Goal: Information Seeking & Learning: Learn about a topic

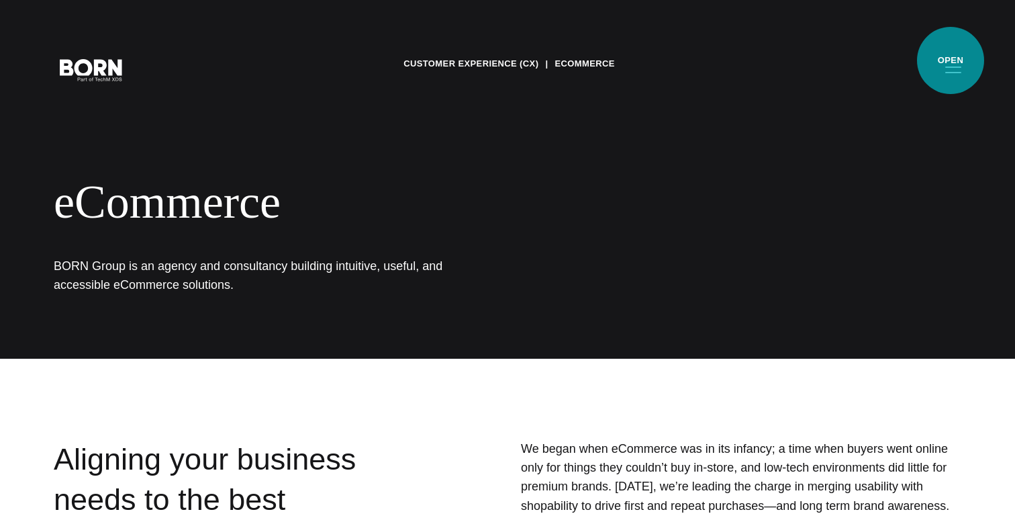
click at [951, 60] on button "Primary Menu" at bounding box center [953, 69] width 32 height 28
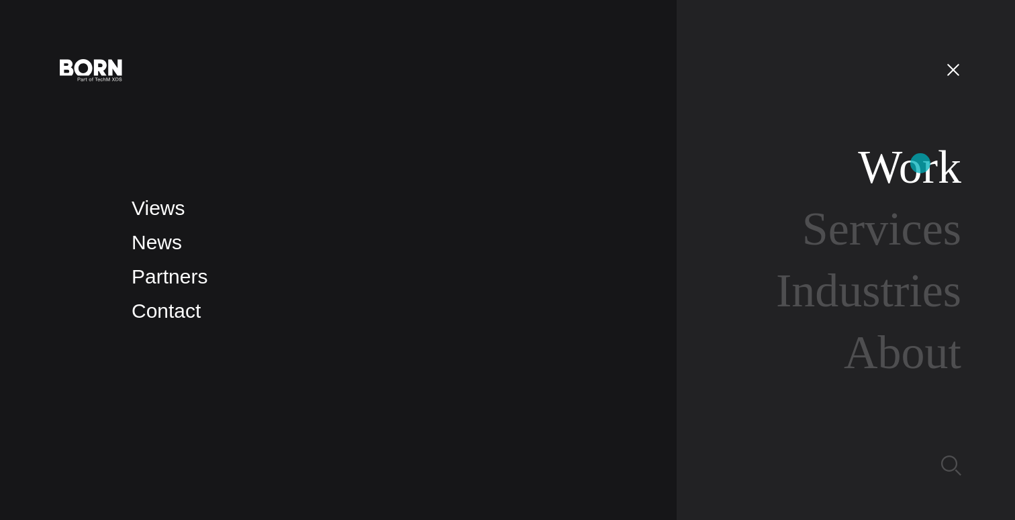
click at [920, 163] on link "Work" at bounding box center [909, 167] width 103 height 52
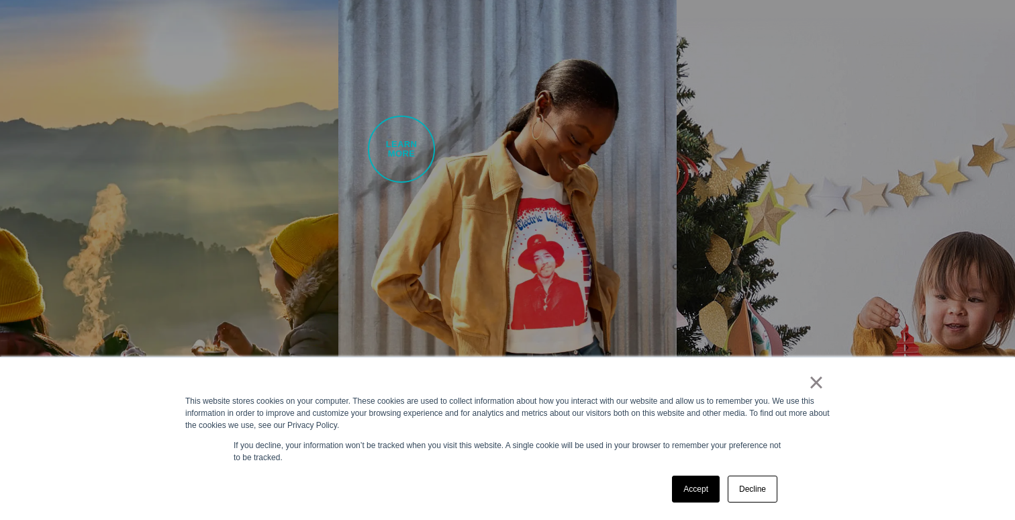
scroll to position [1369, 0]
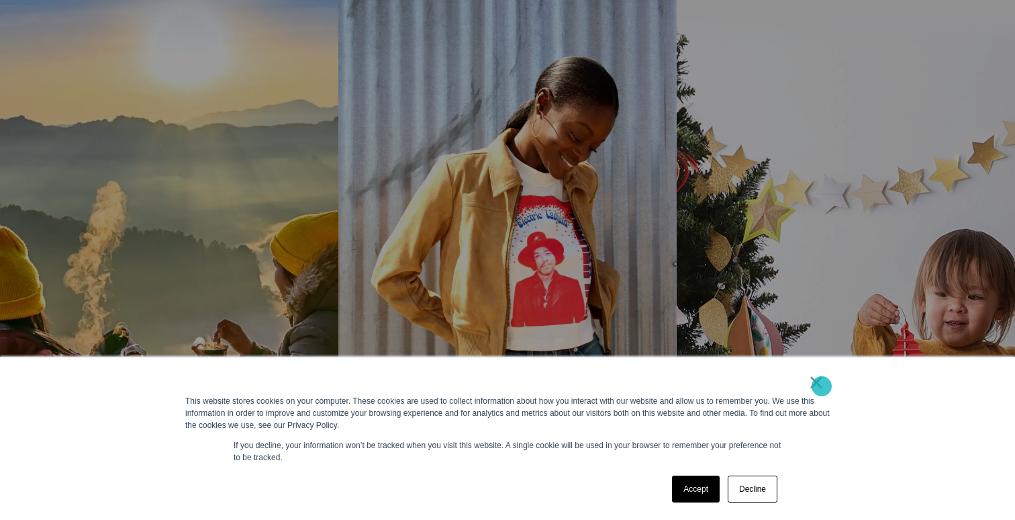
click at [822, 386] on link "×" at bounding box center [816, 382] width 16 height 12
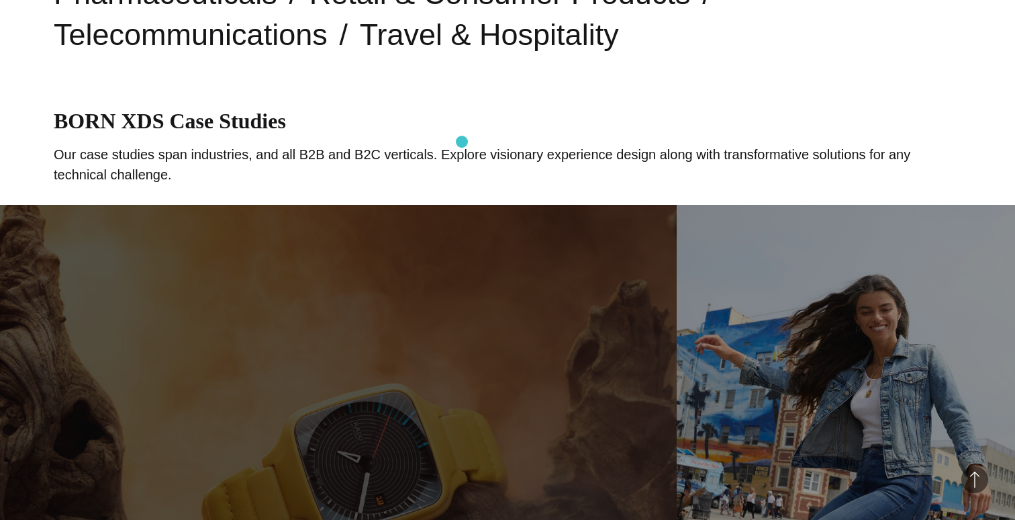
scroll to position [602, 0]
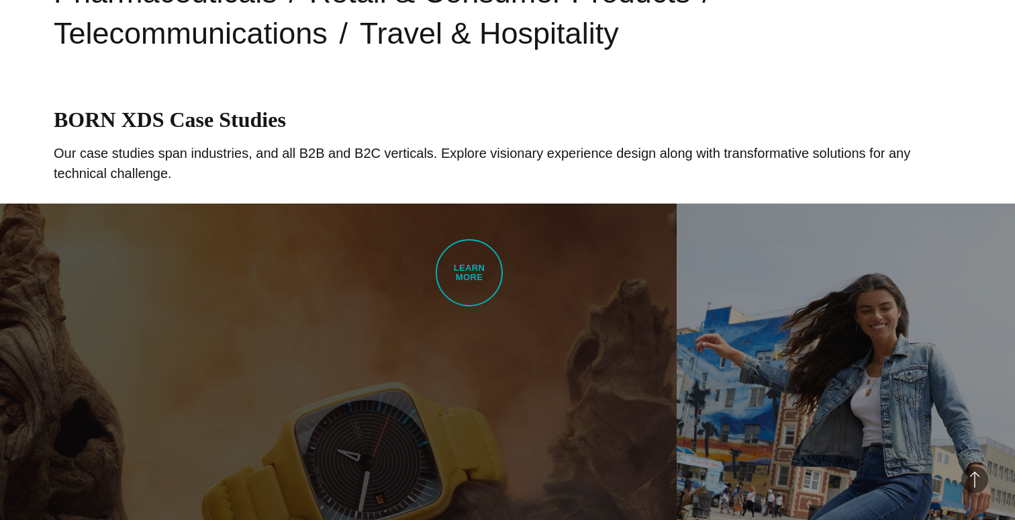
click at [471, 283] on link "Rado Upgraded Experience Through UI/UX and Content Strategy BORN developed Rado…" at bounding box center [338, 469] width 677 height 533
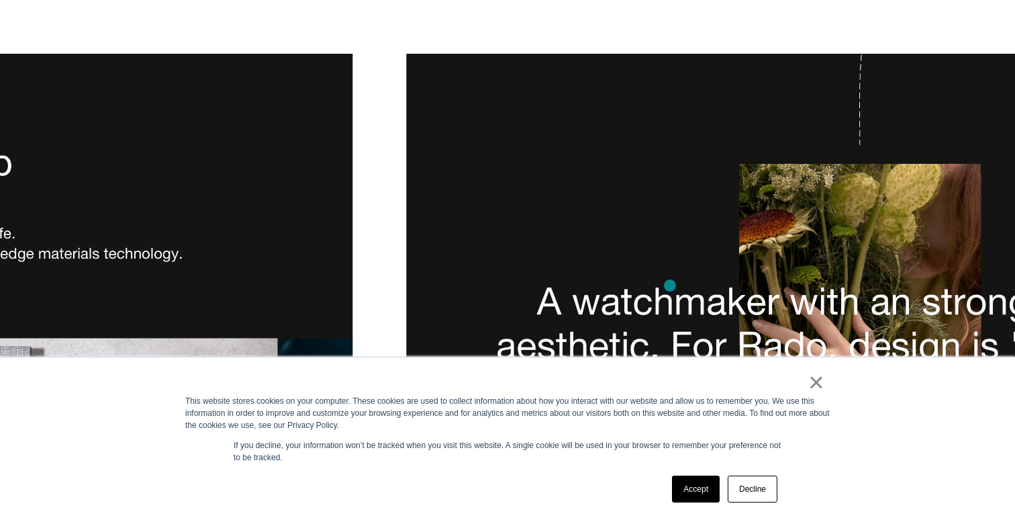
scroll to position [2975, 0]
click at [817, 388] on link "×" at bounding box center [816, 382] width 16 height 12
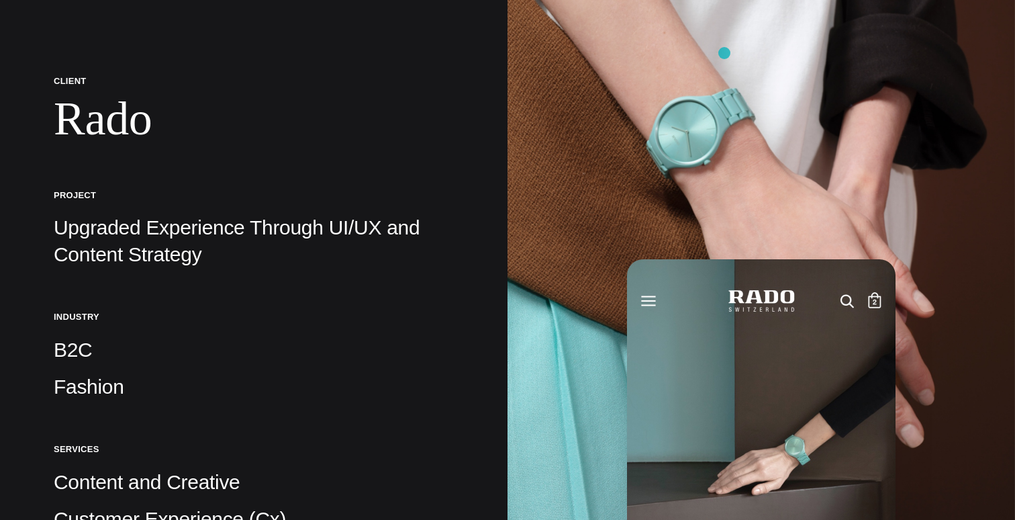
scroll to position [0, 0]
